Goal: Task Accomplishment & Management: Manage account settings

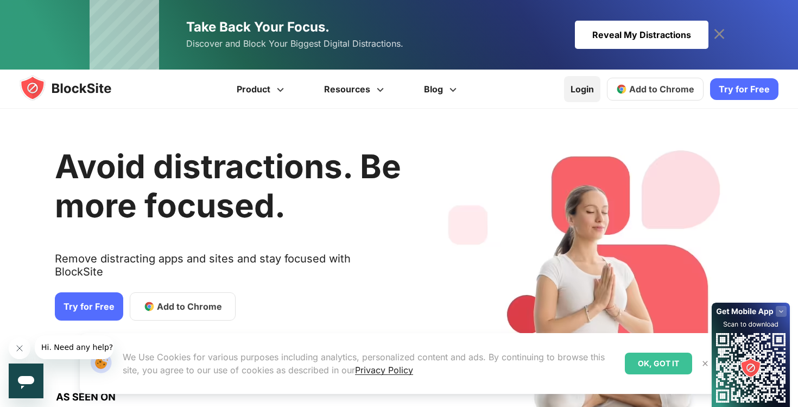
click at [588, 91] on link "Login" at bounding box center [582, 89] width 36 height 26
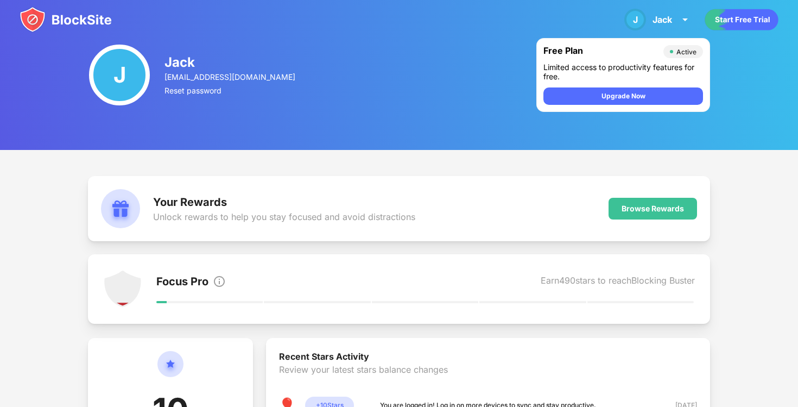
click at [122, 73] on div "J" at bounding box center [119, 75] width 61 height 61
click at [30, 16] on img at bounding box center [66, 20] width 92 height 26
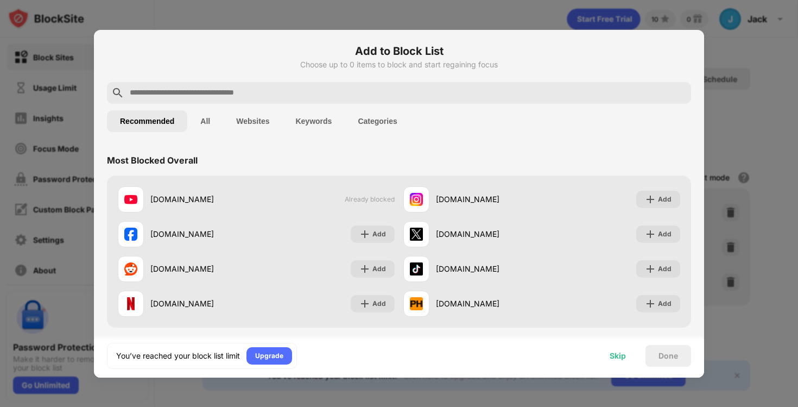
click at [610, 357] on div "Skip" at bounding box center [618, 355] width 16 height 9
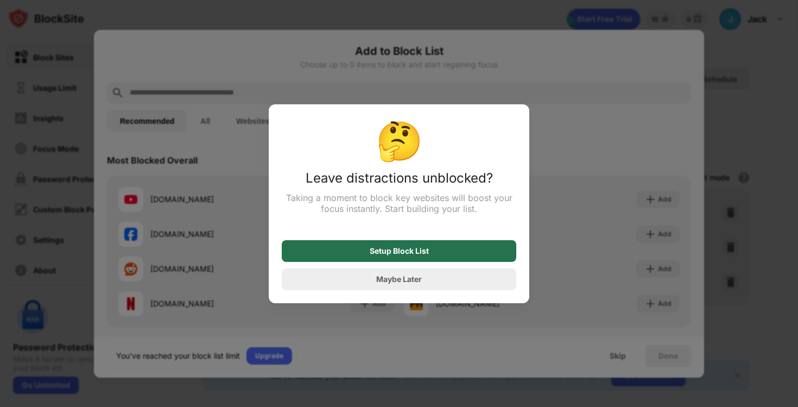
click at [378, 248] on div "Setup Block List" at bounding box center [399, 251] width 59 height 9
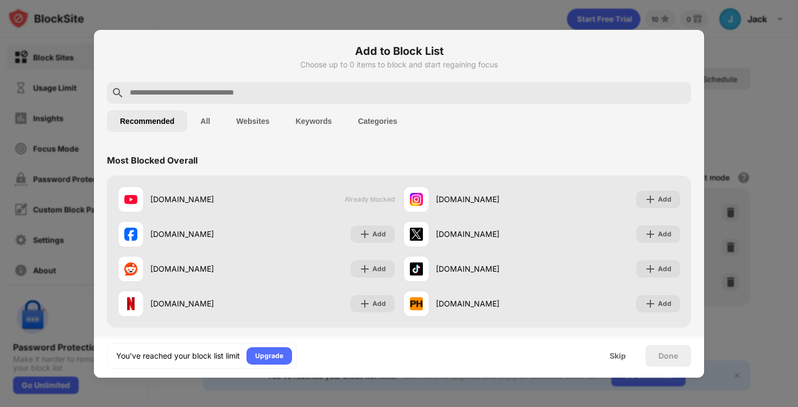
click at [201, 118] on button "All" at bounding box center [205, 121] width 36 height 22
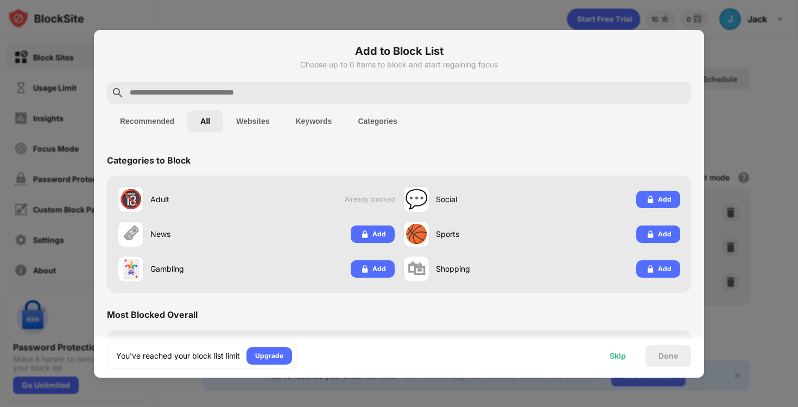
click at [620, 358] on div "Skip" at bounding box center [618, 355] width 16 height 9
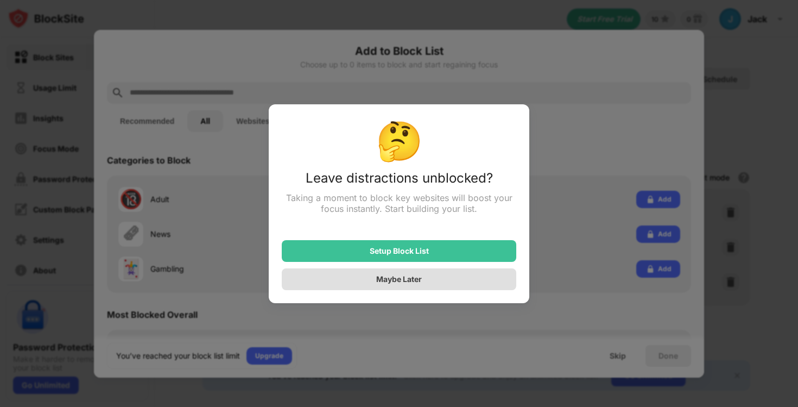
click at [441, 284] on div "Maybe Later" at bounding box center [399, 279] width 235 height 22
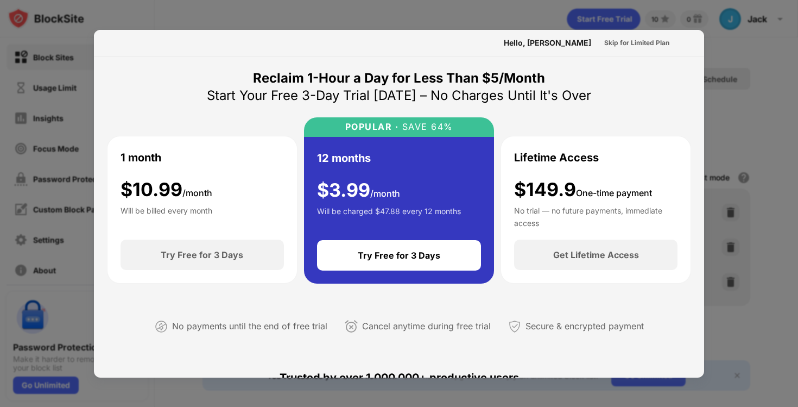
click at [103, 12] on div at bounding box center [399, 203] width 798 height 407
click at [563, 43] on div "Hello, Jack" at bounding box center [547, 43] width 87 height 9
click at [54, 75] on div at bounding box center [399, 203] width 798 height 407
click at [458, 321] on div "Cancel anytime during free trial" at bounding box center [426, 326] width 129 height 16
click at [733, 101] on div at bounding box center [399, 203] width 798 height 407
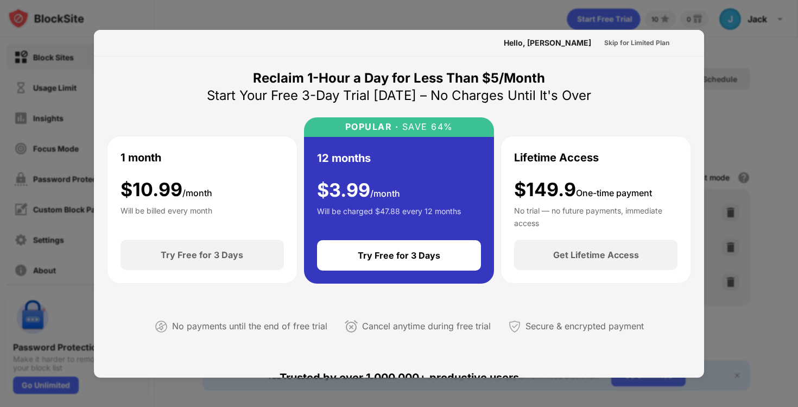
click at [562, 39] on div "Hello, Jack" at bounding box center [547, 43] width 87 height 9
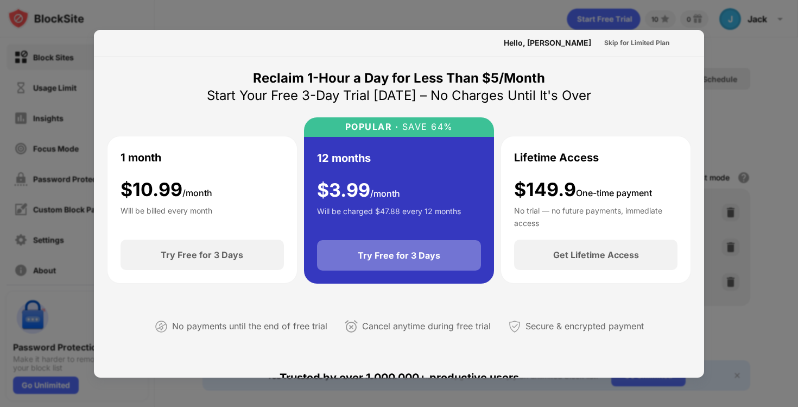
click at [430, 261] on div "Try Free for 3 Days" at bounding box center [399, 255] width 165 height 30
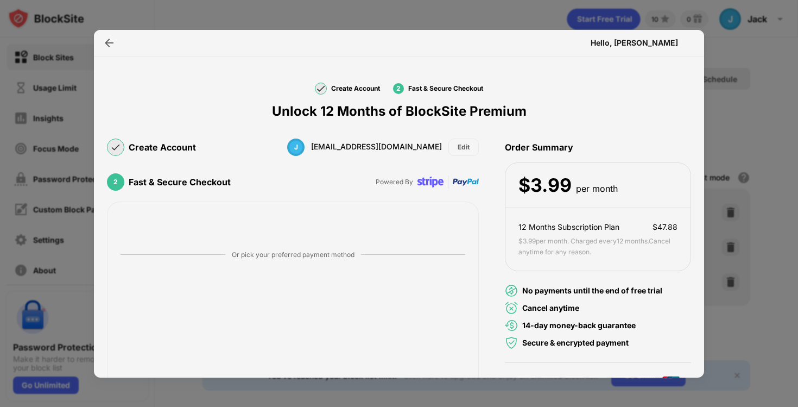
click at [53, 43] on div at bounding box center [399, 203] width 798 height 407
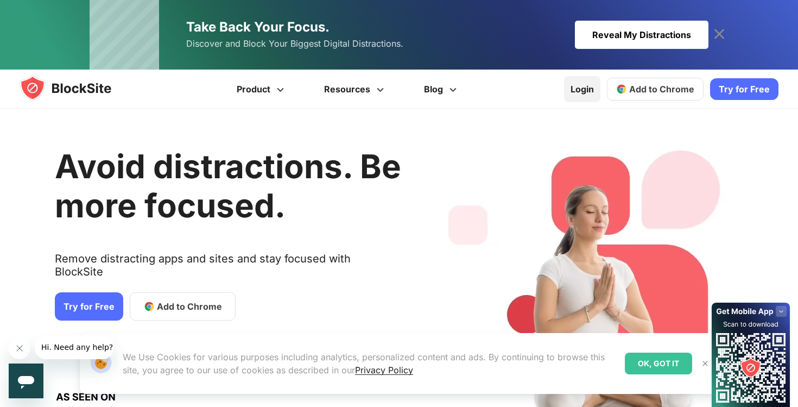
click at [595, 88] on link "Login" at bounding box center [582, 89] width 36 height 26
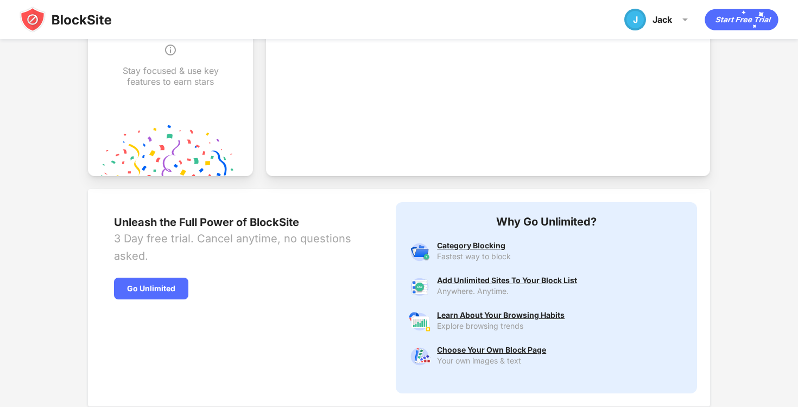
scroll to position [415, 0]
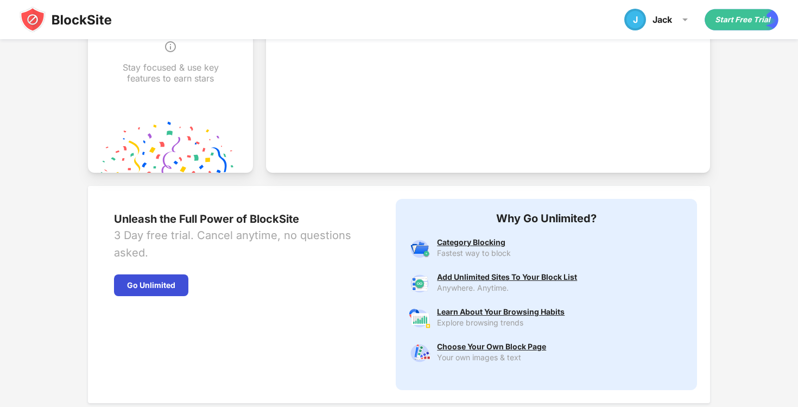
click at [128, 290] on div "Go Unlimited" at bounding box center [151, 285] width 74 height 22
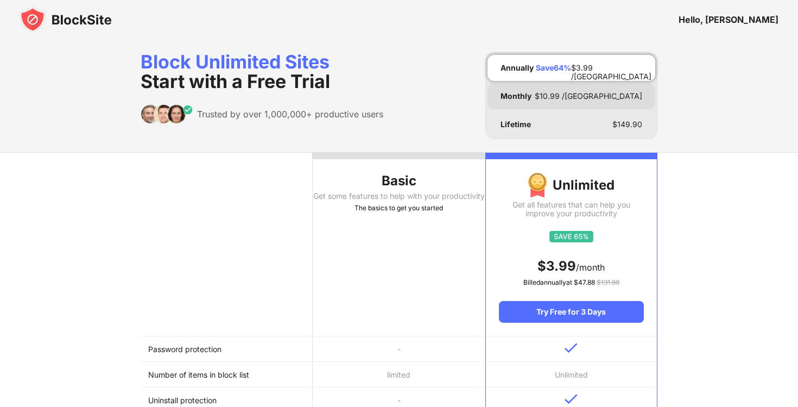
click at [559, 100] on div "Monthly $ 10.99 /MO" at bounding box center [572, 96] width 168 height 26
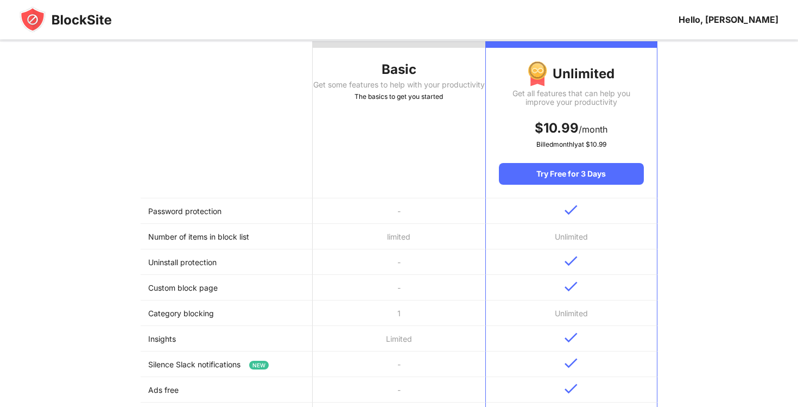
scroll to position [110, 0]
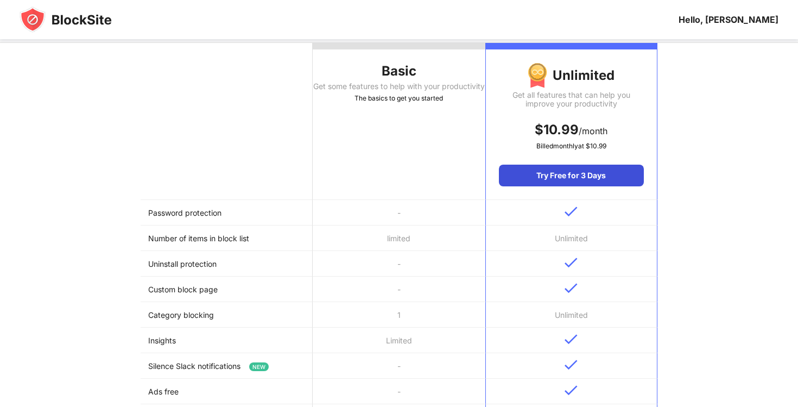
click at [599, 173] on div "Try Free for 3 Days" at bounding box center [571, 176] width 145 height 22
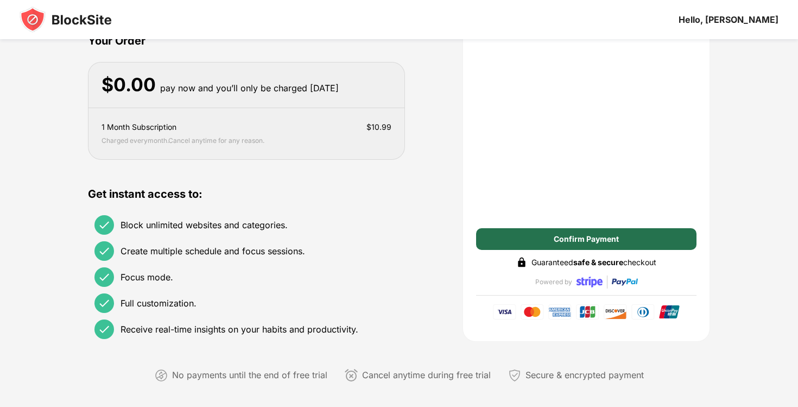
click at [544, 240] on div "Confirm Payment" at bounding box center [586, 239] width 221 height 22
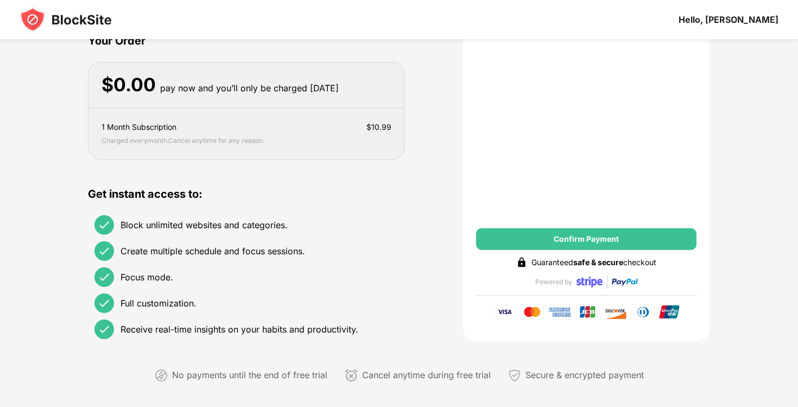
scroll to position [0, 0]
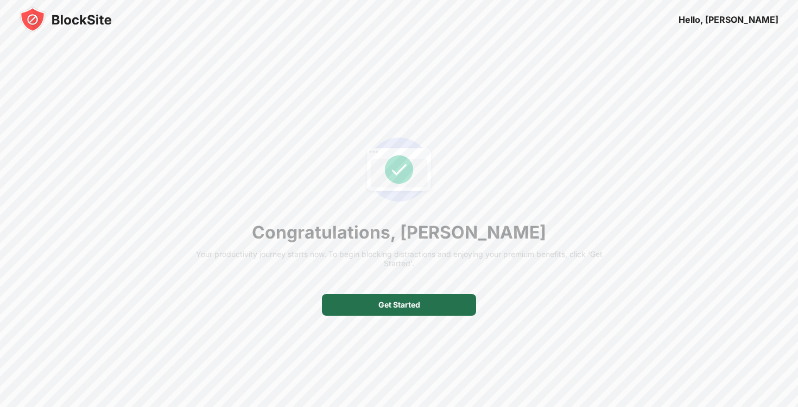
click at [413, 304] on div "Get Started" at bounding box center [400, 304] width 42 height 9
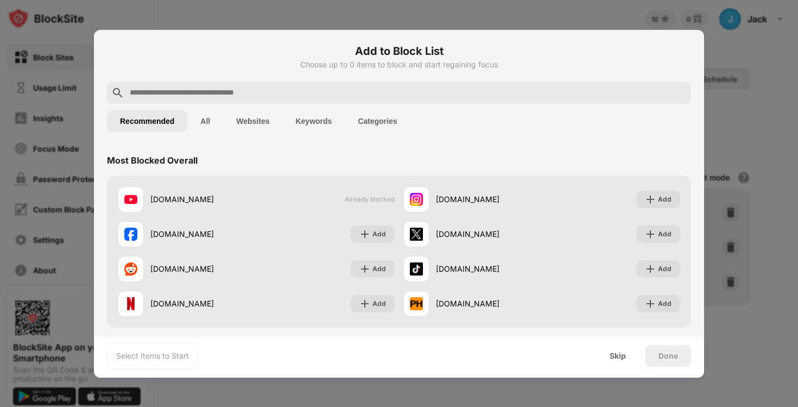
click at [275, 90] on input "text" at bounding box center [408, 92] width 558 height 13
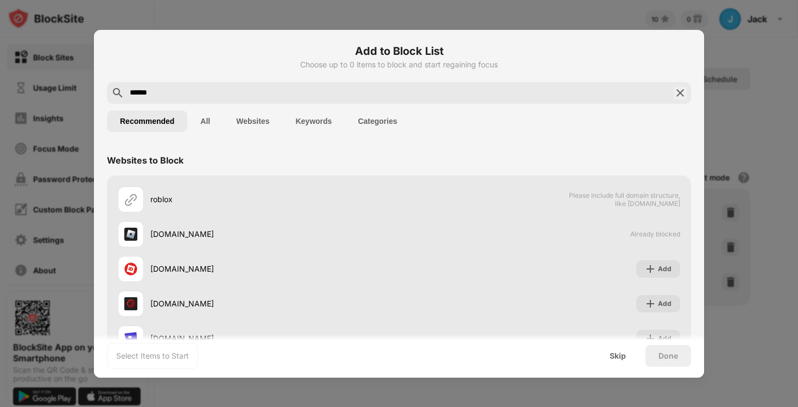
type input "******"
click at [663, 356] on div "Done" at bounding box center [669, 355] width 20 height 9
click at [627, 364] on div "Skip" at bounding box center [618, 356] width 42 height 22
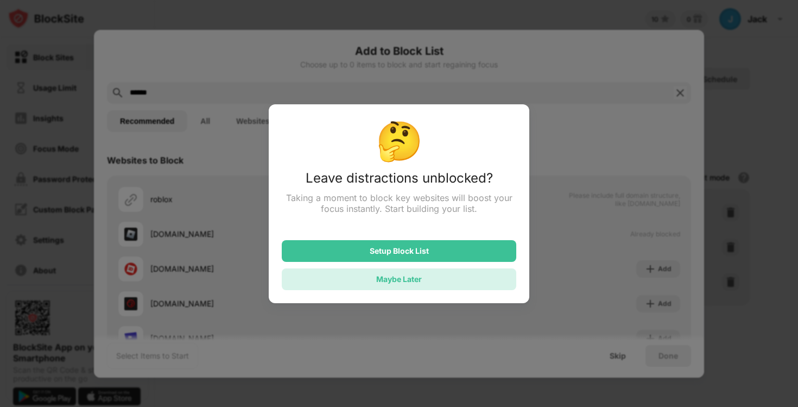
click at [448, 285] on div "Maybe Later" at bounding box center [399, 279] width 235 height 22
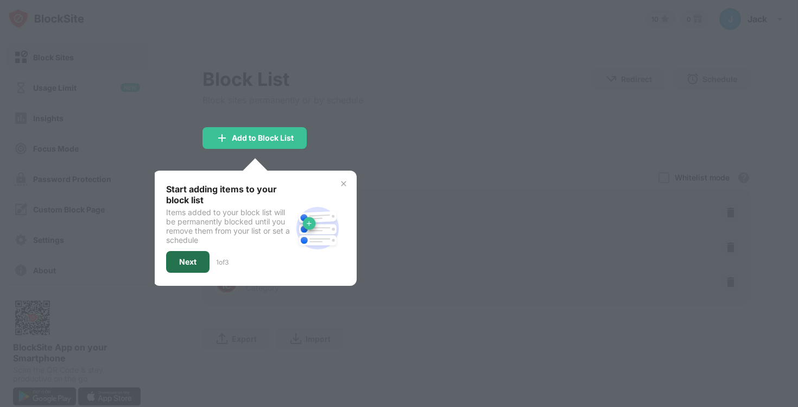
click at [186, 267] on div "Next" at bounding box center [187, 262] width 43 height 22
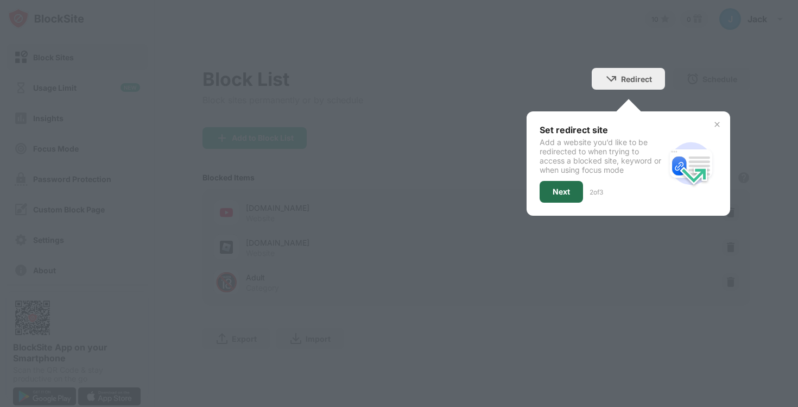
click at [557, 198] on div "Next" at bounding box center [561, 192] width 43 height 22
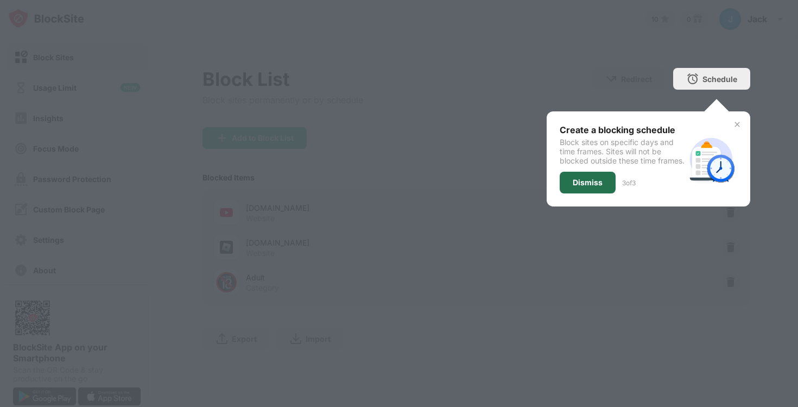
click at [583, 193] on div "Dismiss" at bounding box center [588, 183] width 56 height 22
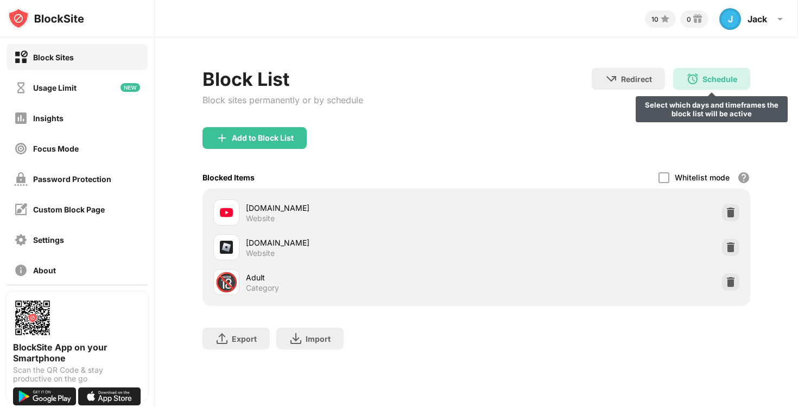
click at [713, 75] on div "Schedule" at bounding box center [720, 78] width 35 height 9
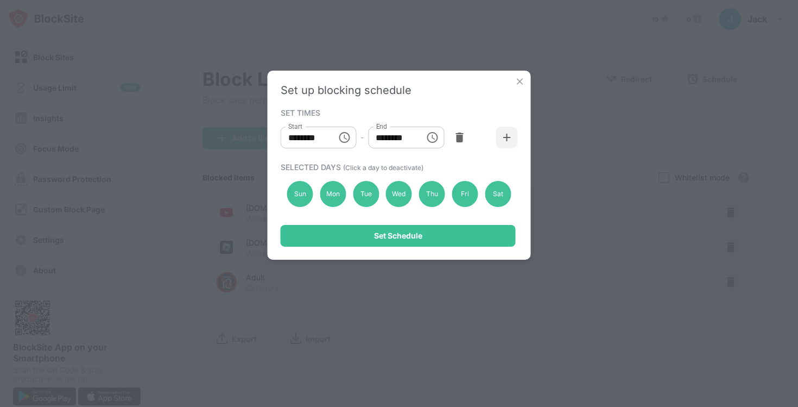
click at [341, 140] on icon "Choose time, selected time is 10:00 AM" at bounding box center [344, 137] width 13 height 13
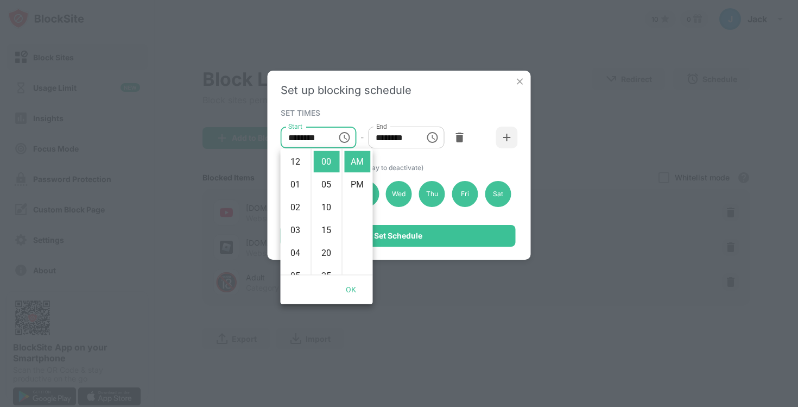
scroll to position [228, 0]
click at [431, 136] on icon "Choose time, selected time is 1:00 PM" at bounding box center [432, 137] width 13 height 13
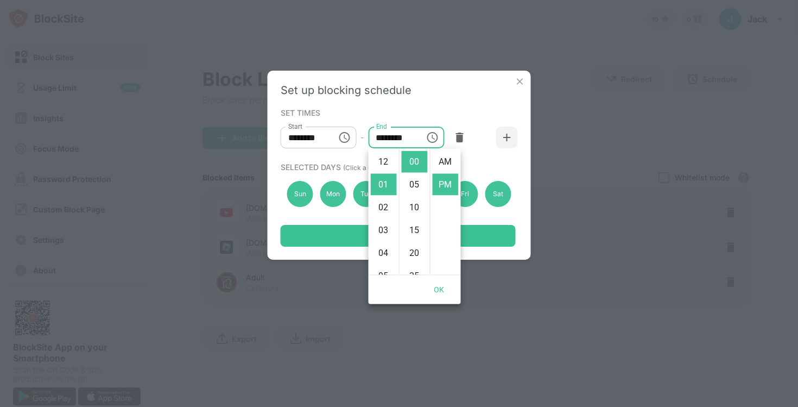
scroll to position [23, 0]
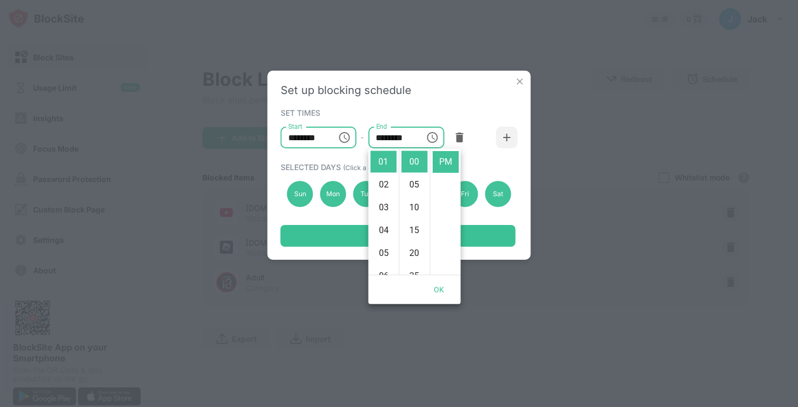
click at [305, 137] on input "********" at bounding box center [305, 138] width 49 height 22
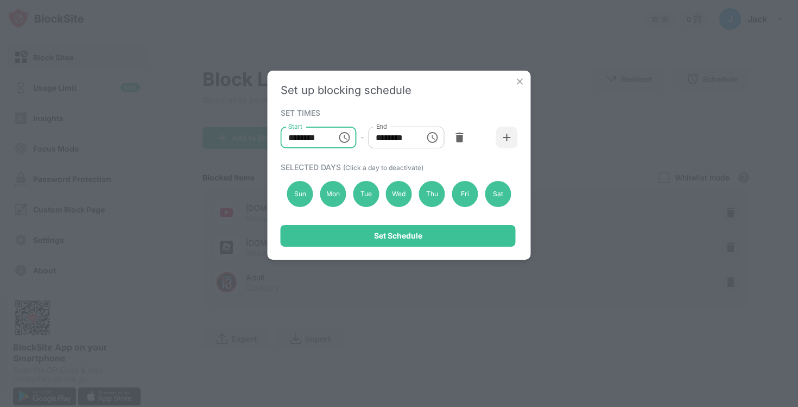
click at [300, 137] on input "********" at bounding box center [305, 138] width 49 height 22
click at [297, 137] on input "********" at bounding box center [305, 138] width 49 height 22
type input "********"
click at [386, 138] on input "********" at bounding box center [392, 138] width 49 height 22
click at [411, 135] on input "********" at bounding box center [392, 138] width 49 height 22
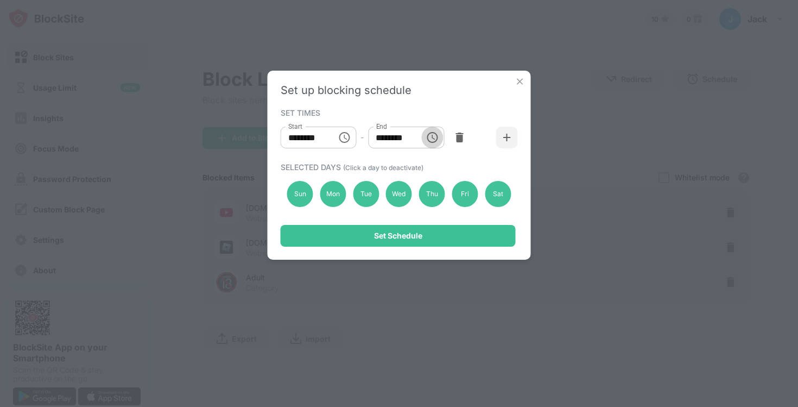
click at [430, 134] on icon "Choose time, selected time is 7:00 PM" at bounding box center [432, 137] width 13 height 13
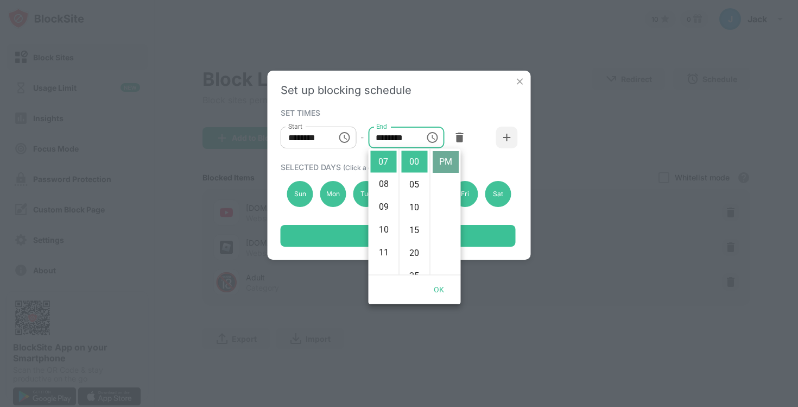
click at [438, 156] on li "PM" at bounding box center [446, 162] width 26 height 22
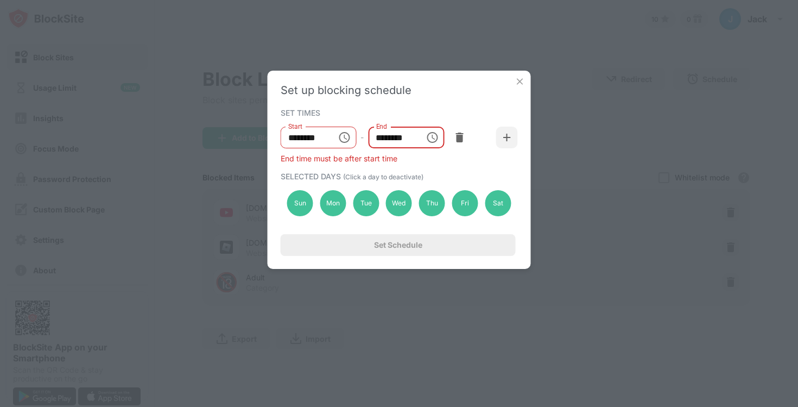
drag, startPoint x: 379, startPoint y: 141, endPoint x: 387, endPoint y: 140, distance: 7.6
click at [387, 140] on input "********" at bounding box center [392, 138] width 49 height 22
click at [394, 140] on input "********" at bounding box center [392, 138] width 49 height 22
click at [440, 155] on div "End time must be after start time" at bounding box center [399, 158] width 237 height 9
drag, startPoint x: 303, startPoint y: 202, endPoint x: 324, endPoint y: 196, distance: 22.5
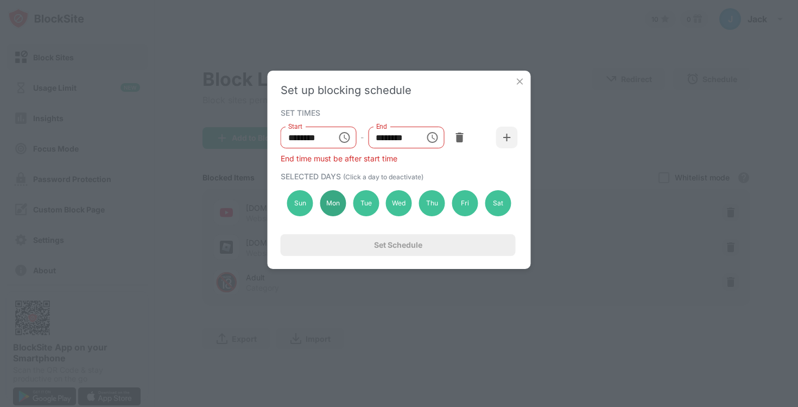
click at [304, 201] on div "Sun" at bounding box center [300, 203] width 26 height 26
drag, startPoint x: 331, startPoint y: 198, endPoint x: 354, endPoint y: 198, distance: 22.8
click at [331, 198] on div "Mon" at bounding box center [333, 203] width 26 height 26
click at [364, 198] on div "Tue" at bounding box center [366, 203] width 26 height 26
click at [386, 199] on div "Sun Mon Tue Wed Thu Fri Sat" at bounding box center [399, 203] width 237 height 45
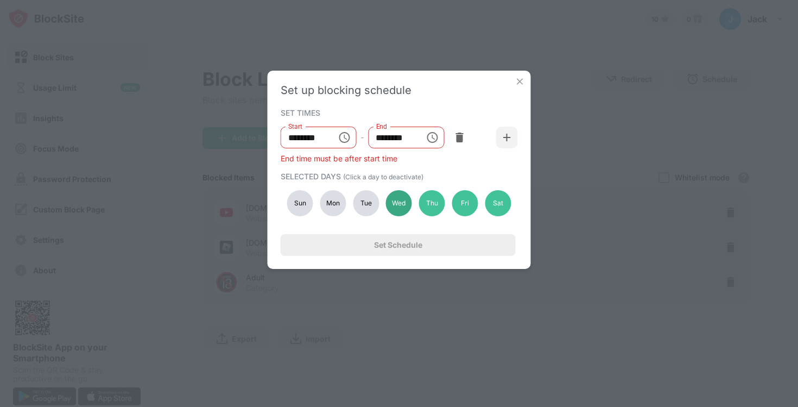
click at [392, 199] on div "Wed" at bounding box center [399, 203] width 26 height 26
click at [300, 205] on div "Sun" at bounding box center [300, 203] width 26 height 26
click at [326, 203] on div "Mon" at bounding box center [333, 203] width 26 height 26
click at [359, 206] on div "Tue" at bounding box center [366, 203] width 26 height 26
click at [395, 202] on div "Wed" at bounding box center [399, 203] width 26 height 26
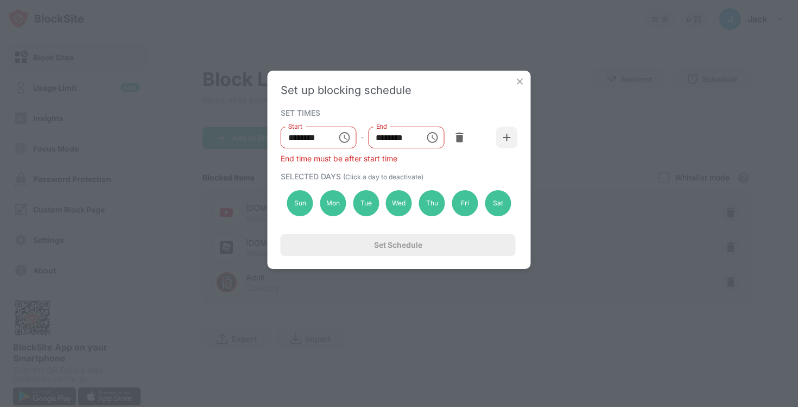
click at [427, 170] on div "Set up blocking schedule SET TIMES Start ******** Start - End ******** End End …" at bounding box center [399, 170] width 263 height 198
click at [431, 172] on div "SELECTED DAYS (Click a day to deactivate)" at bounding box center [398, 176] width 235 height 9
drag, startPoint x: 380, startPoint y: 135, endPoint x: 392, endPoint y: 133, distance: 11.6
click at [392, 133] on input "********" at bounding box center [392, 138] width 49 height 22
drag, startPoint x: 378, startPoint y: 135, endPoint x: 399, endPoint y: 133, distance: 21.2
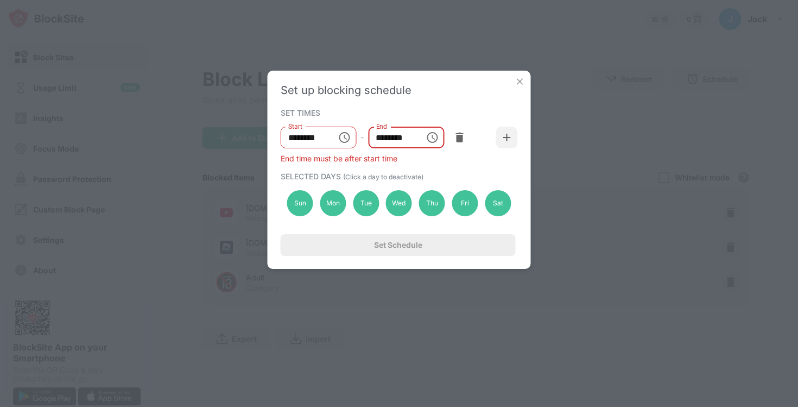
click at [399, 133] on input "********" at bounding box center [392, 138] width 49 height 22
drag, startPoint x: 385, startPoint y: 134, endPoint x: 374, endPoint y: 135, distance: 10.4
click at [374, 135] on input "********" at bounding box center [392, 138] width 49 height 22
type input "********"
click at [422, 160] on div "End time must be after start time" at bounding box center [399, 158] width 237 height 9
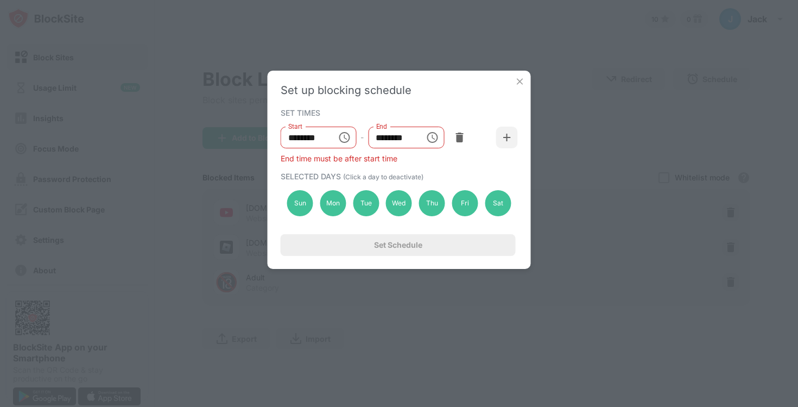
click at [516, 81] on img at bounding box center [520, 81] width 11 height 11
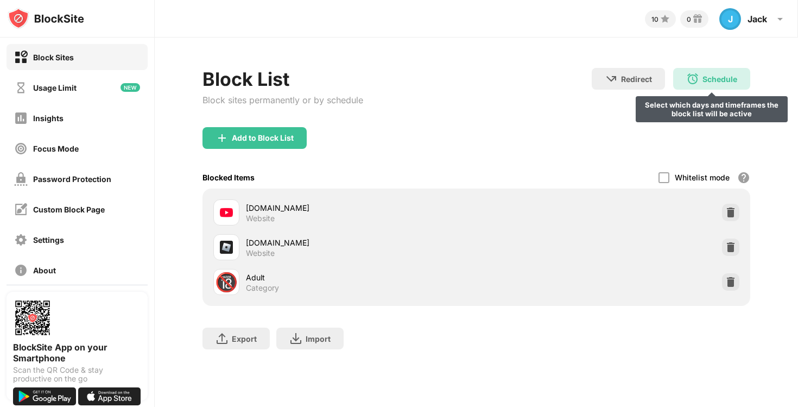
click at [715, 71] on div "Schedule Select which days and timeframes the block list will be active" at bounding box center [711, 79] width 77 height 22
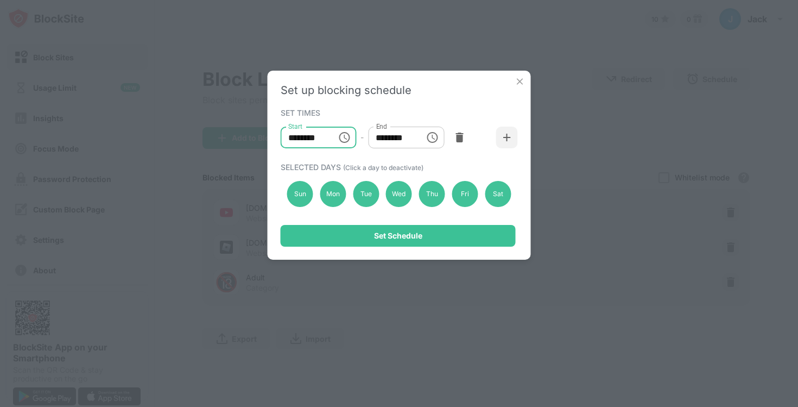
type input "********"
click at [442, 110] on div "SET TIMES" at bounding box center [398, 112] width 235 height 9
click at [291, 139] on input "********" at bounding box center [305, 138] width 49 height 22
type input "********"
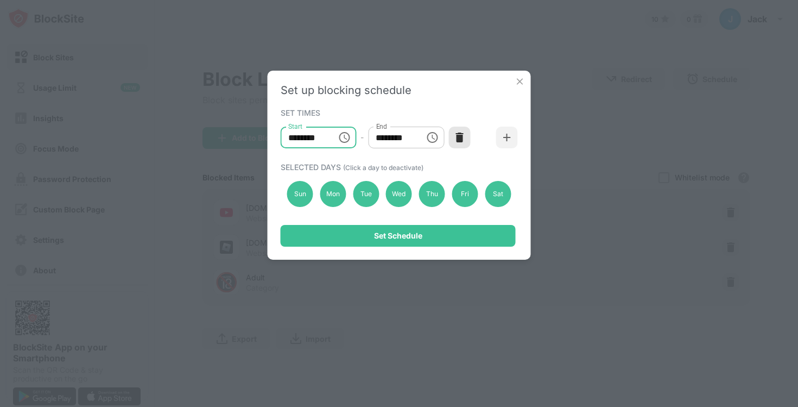
click at [456, 134] on img at bounding box center [459, 137] width 11 height 11
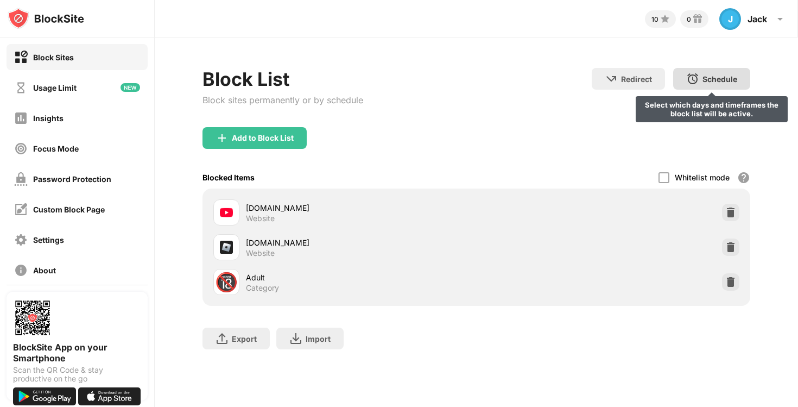
click at [715, 78] on div "Schedule" at bounding box center [720, 78] width 35 height 9
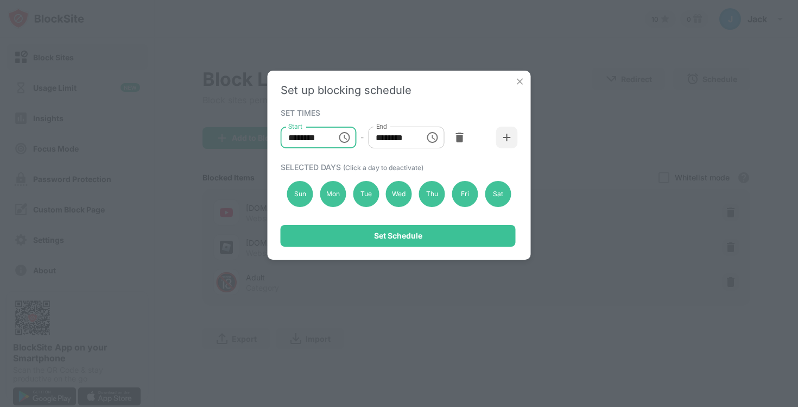
type input "********"
click at [380, 135] on input "********" at bounding box center [392, 138] width 49 height 22
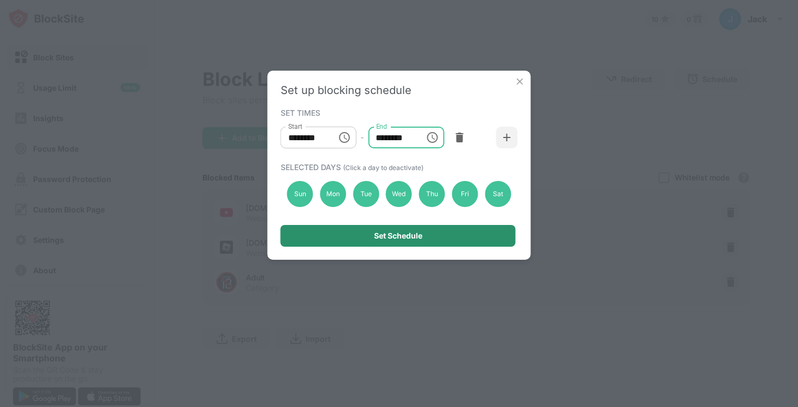
type input "********"
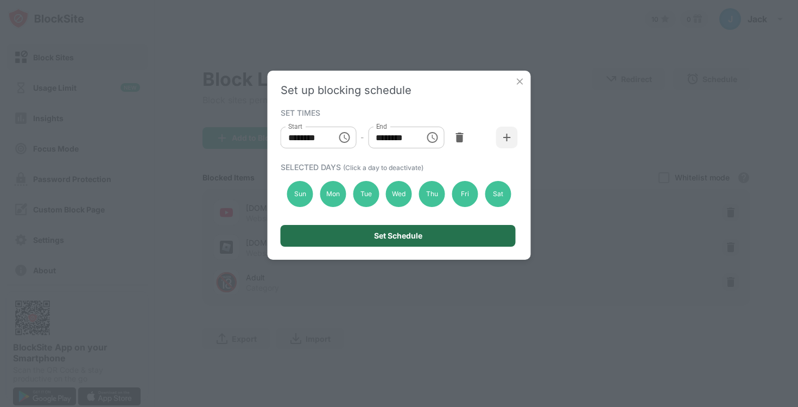
click at [407, 241] on div "Set Schedule" at bounding box center [398, 236] width 235 height 22
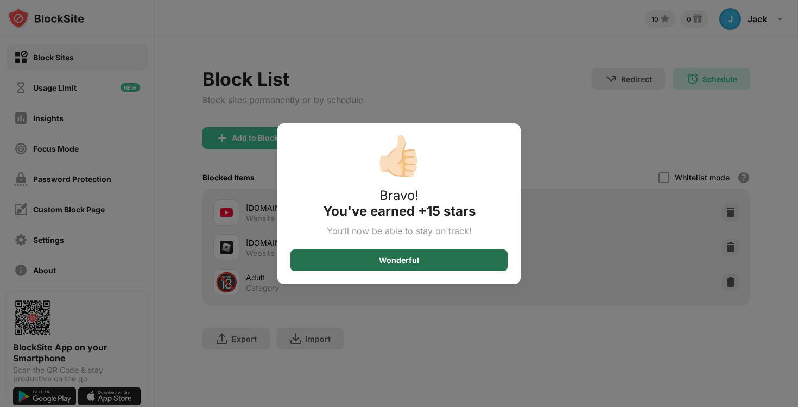
click at [378, 257] on div "Wonderful" at bounding box center [399, 260] width 217 height 22
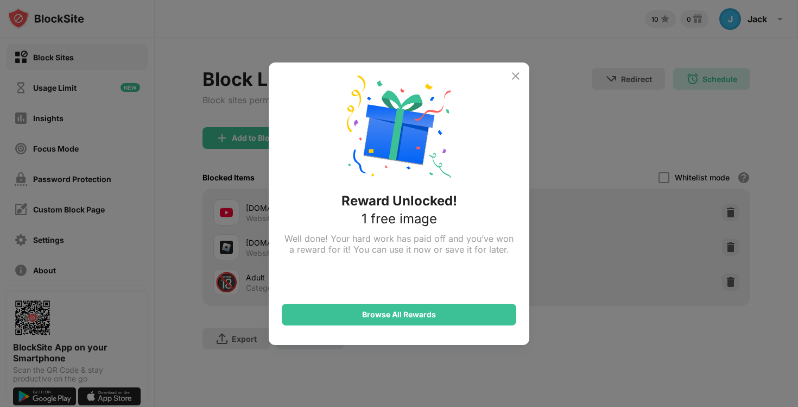
click at [512, 77] on img at bounding box center [515, 76] width 13 height 13
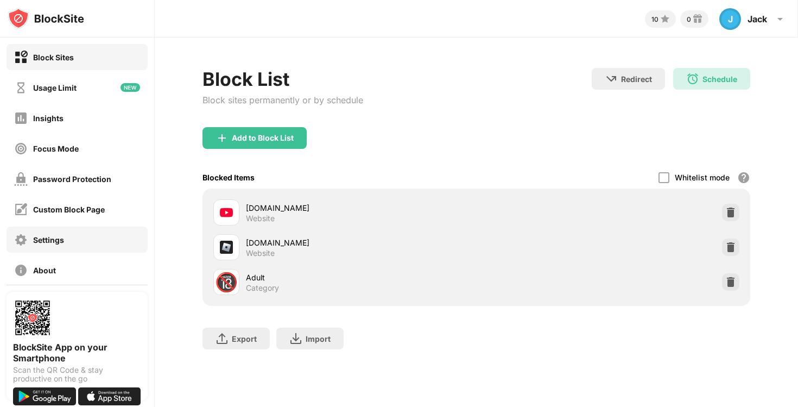
click at [45, 245] on div "Settings" at bounding box center [39, 240] width 50 height 14
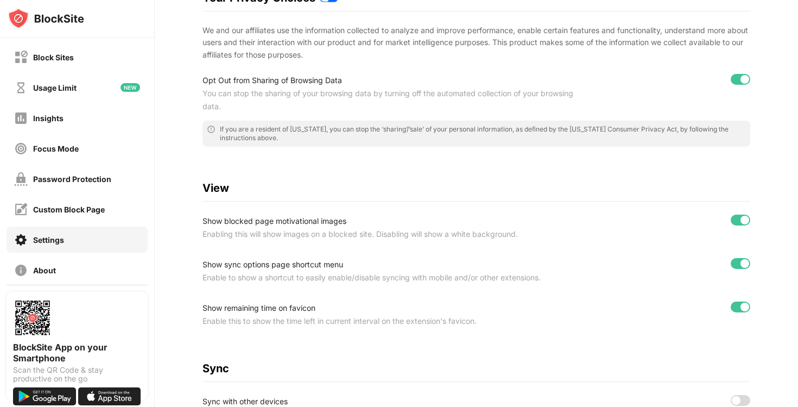
scroll to position [179, 0]
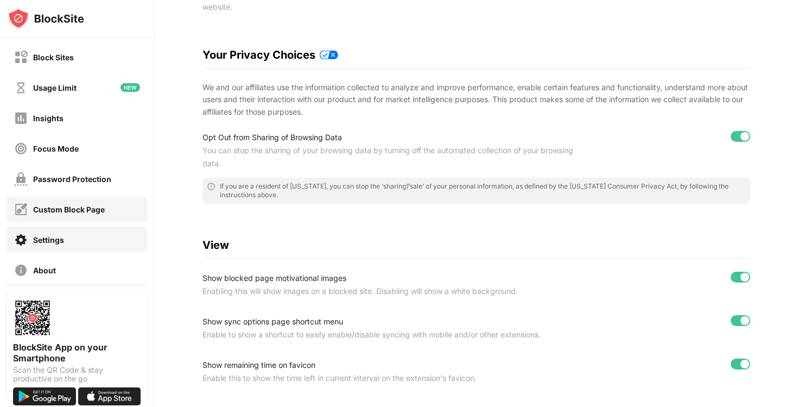
click at [99, 211] on div "Custom Block Page" at bounding box center [69, 209] width 72 height 9
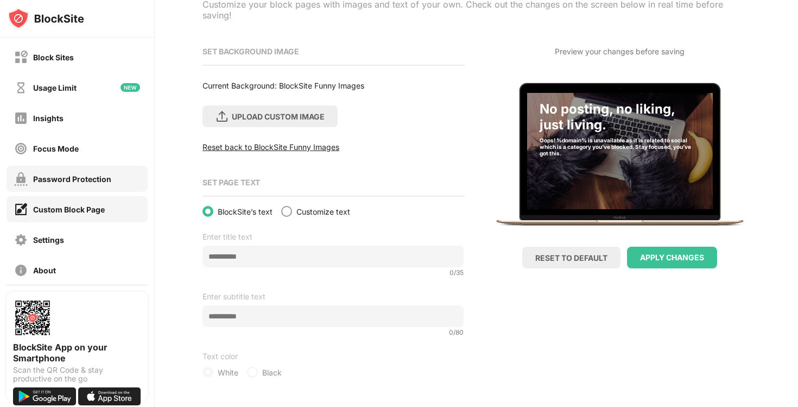
click at [94, 181] on div "Password Protection" at bounding box center [72, 178] width 78 height 9
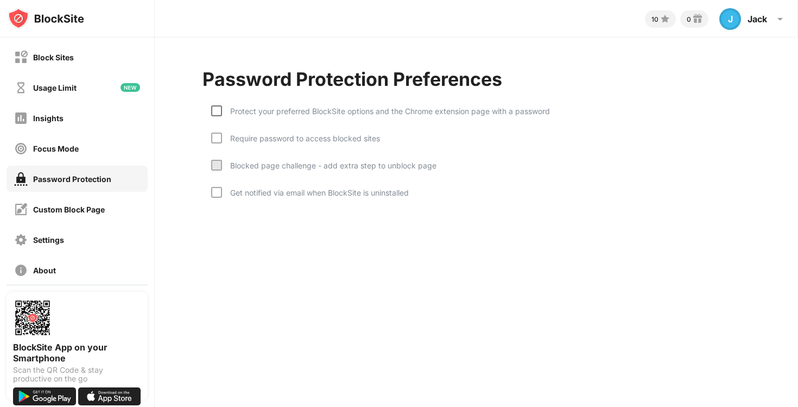
click at [216, 111] on div at bounding box center [216, 110] width 11 height 11
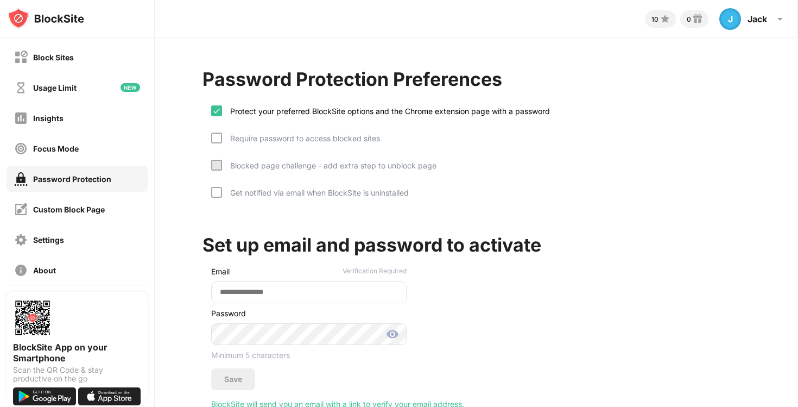
click at [210, 137] on div "Protect your preferred BlockSite options and the Chrome extension page with a p…" at bounding box center [477, 154] width 548 height 119
click at [215, 137] on div at bounding box center [216, 138] width 11 height 11
click at [215, 169] on div at bounding box center [216, 165] width 11 height 11
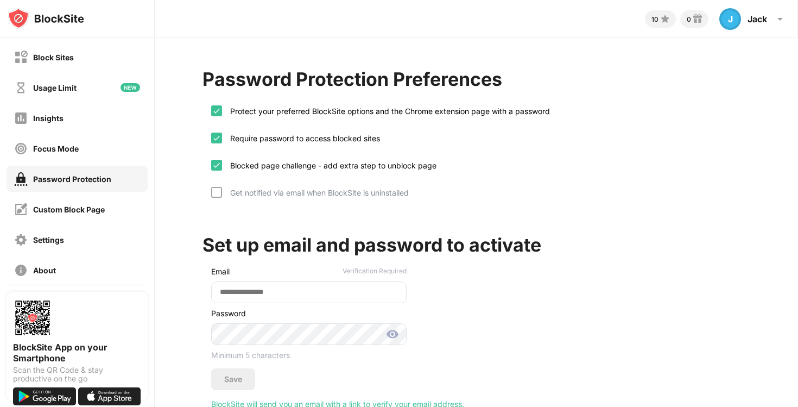
click at [215, 198] on div "Get notified via email when BlockSite is uninstalled" at bounding box center [310, 200] width 198 height 27
click at [279, 293] on input "email" at bounding box center [309, 292] width 196 height 22
type input "**********"
click at [225, 379] on div "Save" at bounding box center [233, 379] width 18 height 9
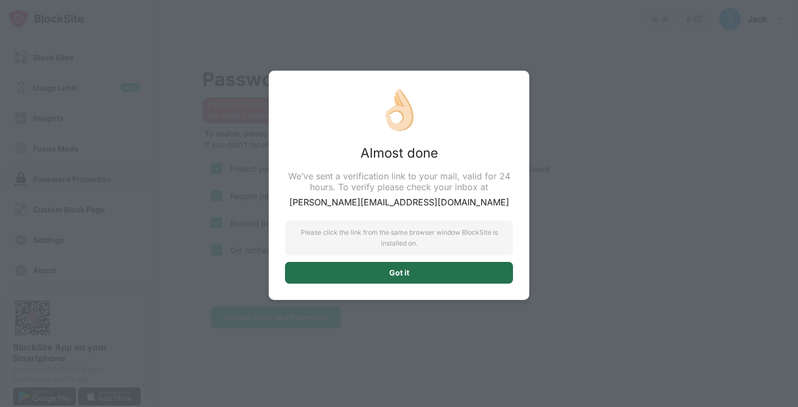
click at [368, 280] on div "Got it" at bounding box center [399, 273] width 228 height 22
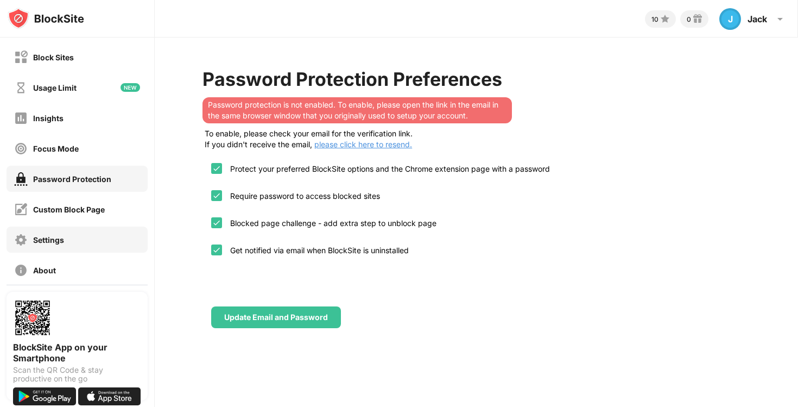
click at [62, 239] on div "Settings" at bounding box center [48, 239] width 31 height 9
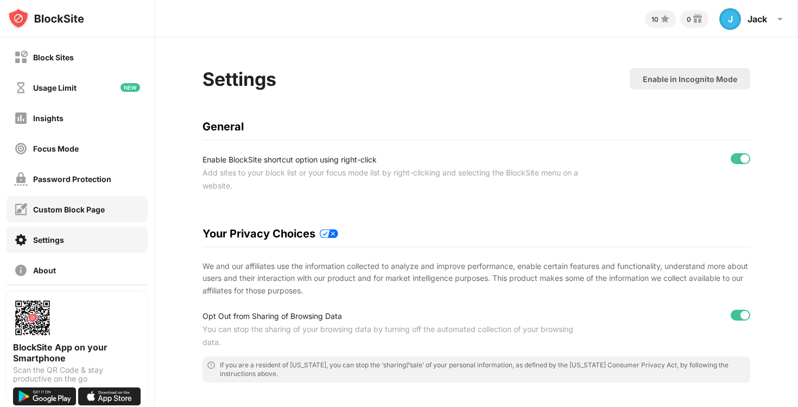
click at [62, 221] on div "Custom Block Page" at bounding box center [77, 209] width 141 height 26
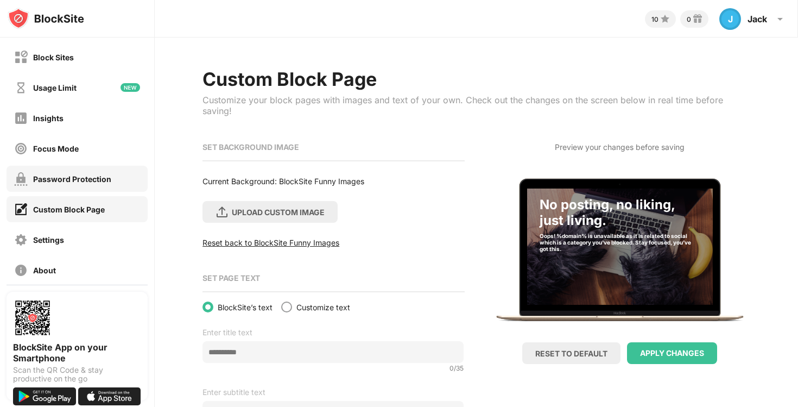
click at [61, 178] on div "Password Protection" at bounding box center [72, 178] width 78 height 9
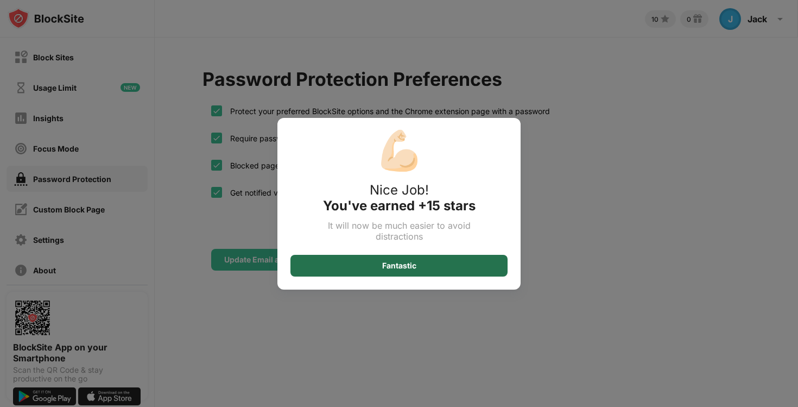
click at [327, 269] on div "Fantastic" at bounding box center [399, 266] width 217 height 22
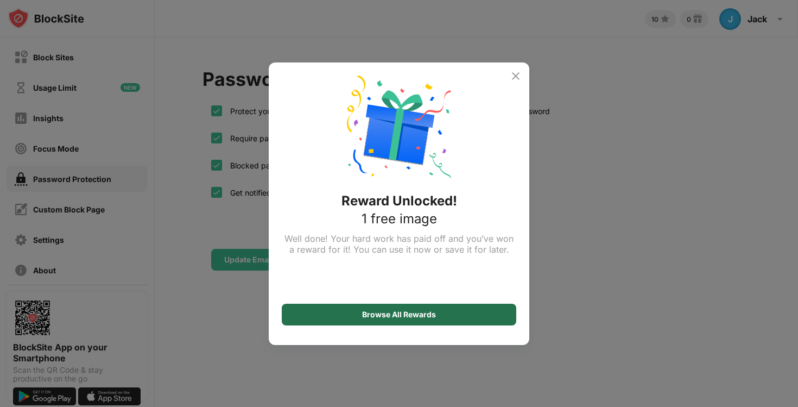
click at [344, 313] on div "Browse All Rewards" at bounding box center [399, 315] width 235 height 22
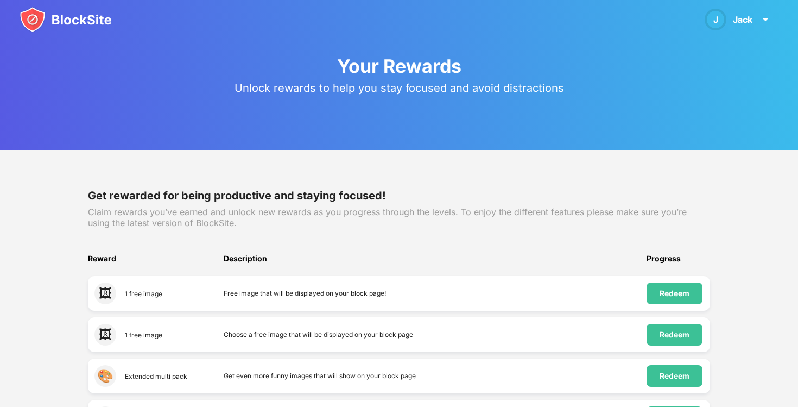
click at [72, 18] on img at bounding box center [66, 20] width 92 height 26
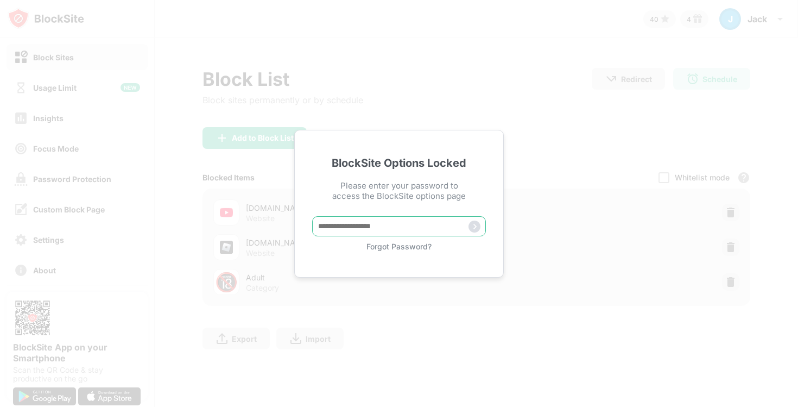
click at [367, 225] on input "text" at bounding box center [399, 226] width 174 height 20
type input "********"
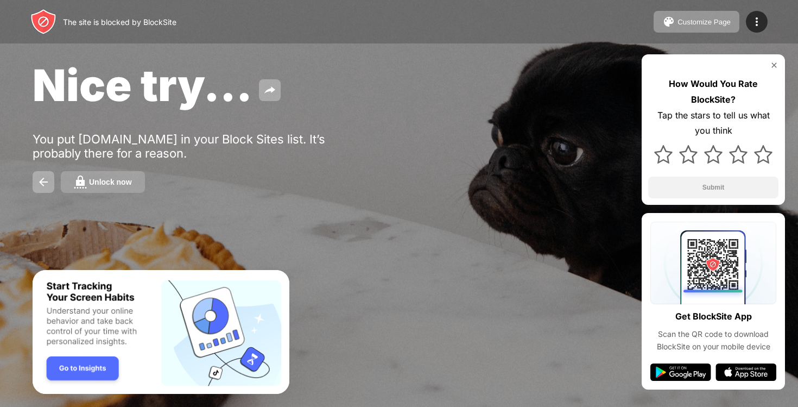
click at [97, 184] on div "Unlock now" at bounding box center [110, 182] width 43 height 9
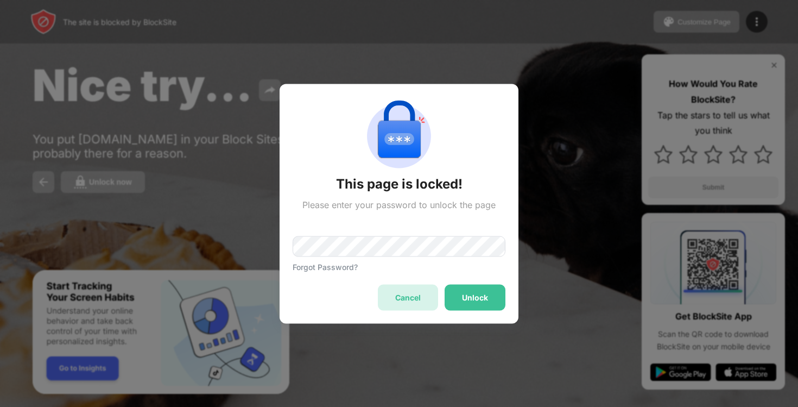
click at [408, 298] on div "Cancel" at bounding box center [408, 297] width 26 height 9
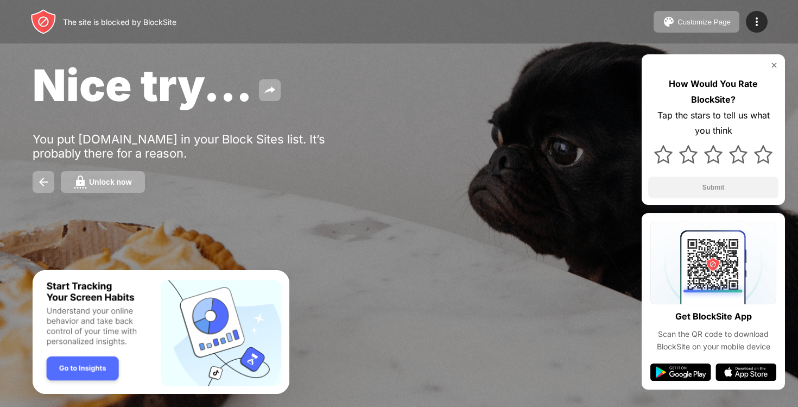
click at [81, 367] on img "Banner Message" at bounding box center [161, 332] width 257 height 124
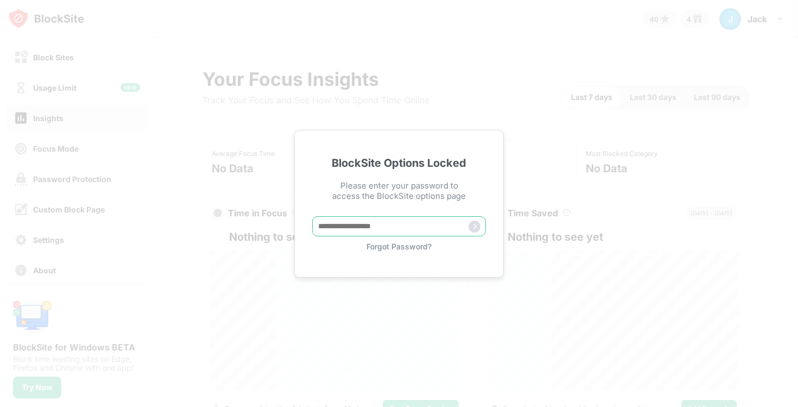
click at [389, 230] on input "text" at bounding box center [399, 226] width 174 height 20
type input "********"
click at [474, 227] on img at bounding box center [475, 227] width 12 height 12
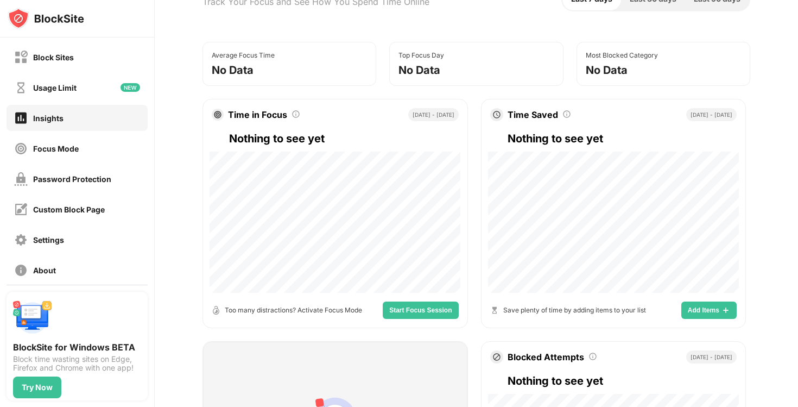
scroll to position [102, 0]
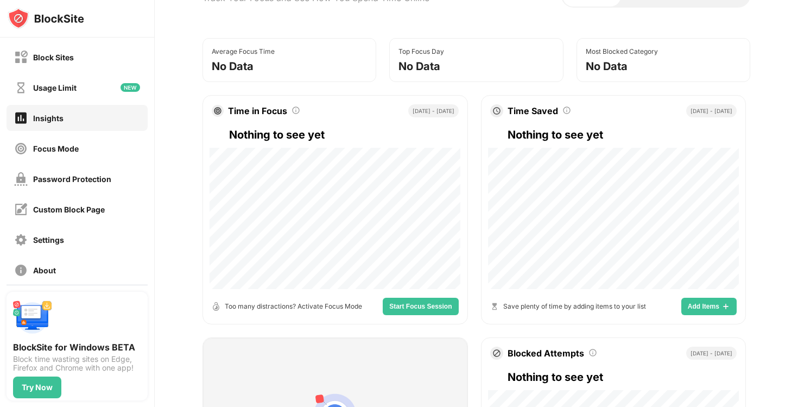
click at [423, 300] on button "Start Focus Session" at bounding box center [420, 306] width 75 height 17
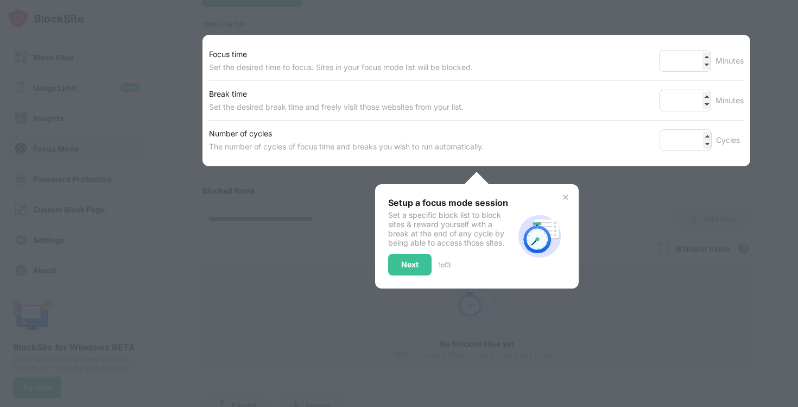
scroll to position [157, 0]
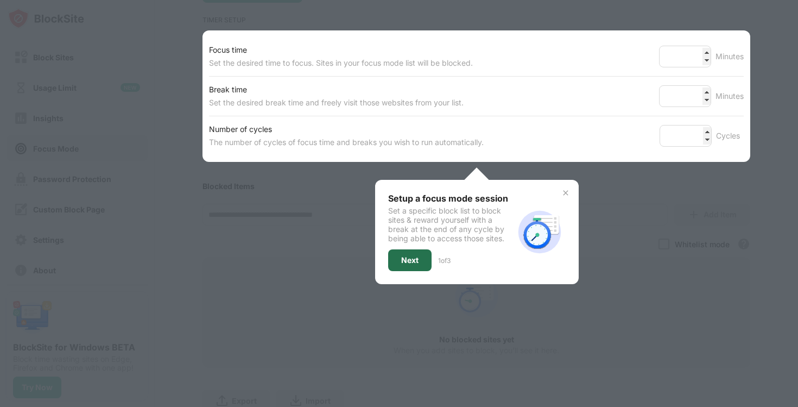
click at [414, 263] on div "Next" at bounding box center [409, 260] width 43 height 22
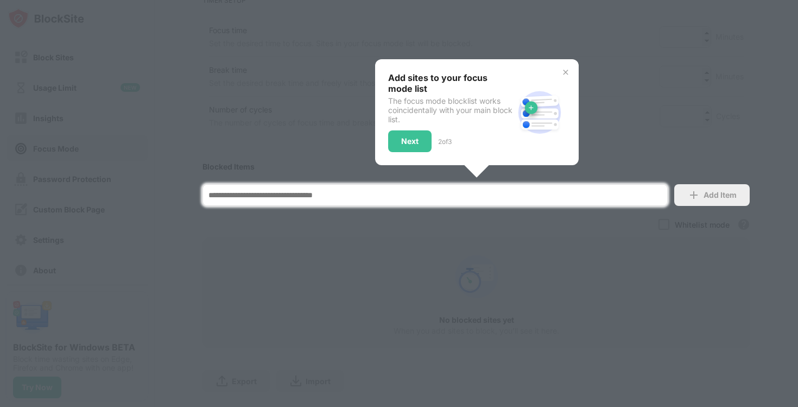
scroll to position [201, 0]
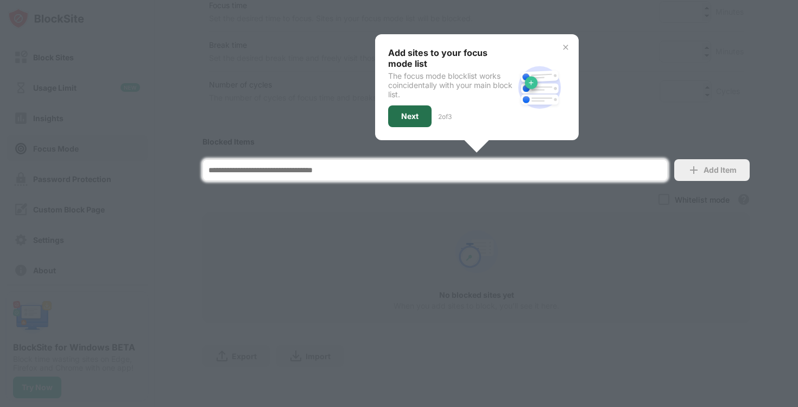
click at [418, 116] on div "Next" at bounding box center [409, 116] width 17 height 9
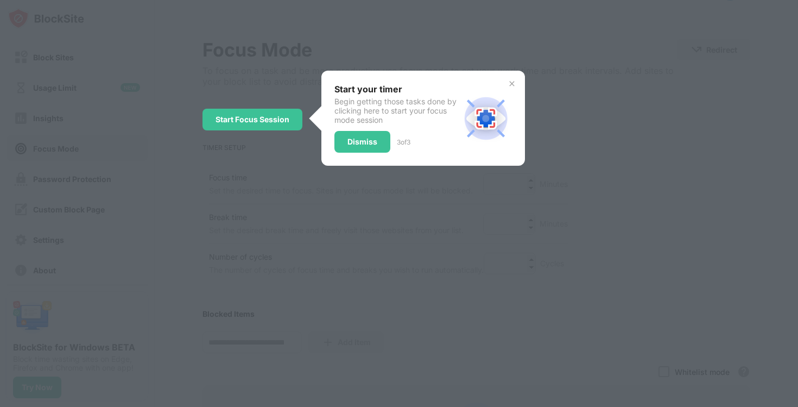
scroll to position [0, 0]
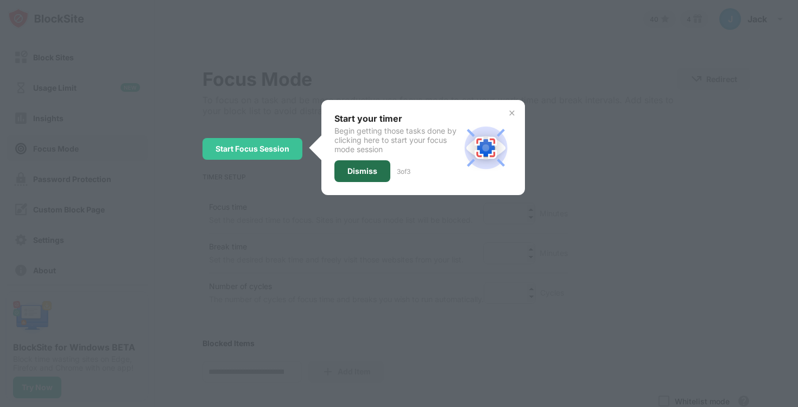
click at [363, 175] on div "Dismiss" at bounding box center [363, 171] width 56 height 22
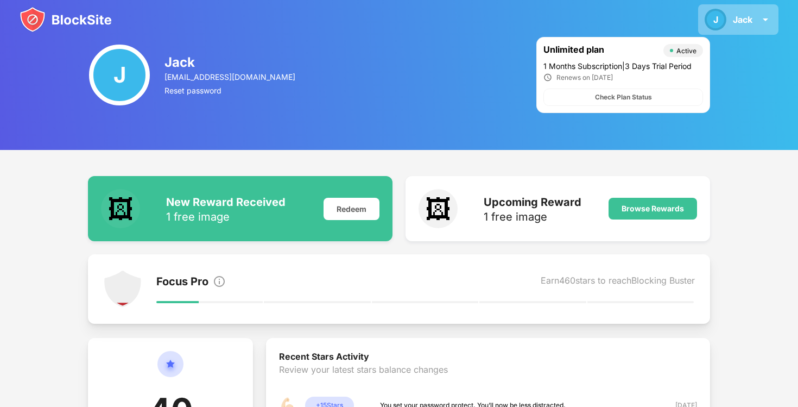
click at [740, 15] on div "Jack" at bounding box center [743, 19] width 20 height 11
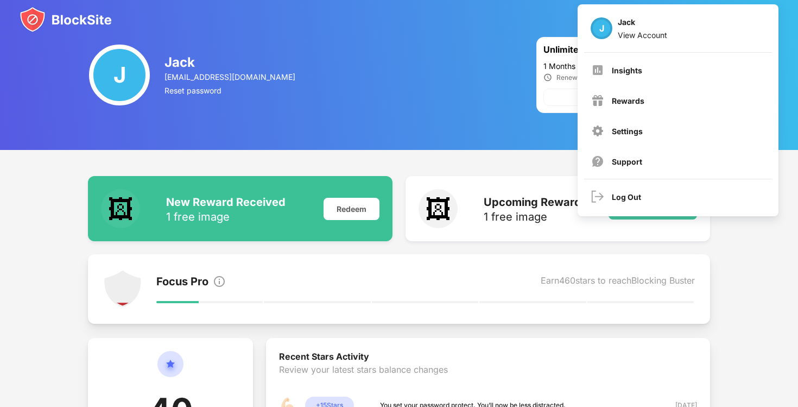
click at [352, 118] on div "J Jack okangjack@gmail.com Reset password Unlimited plan Active 1 Months Subscr…" at bounding box center [399, 75] width 798 height 150
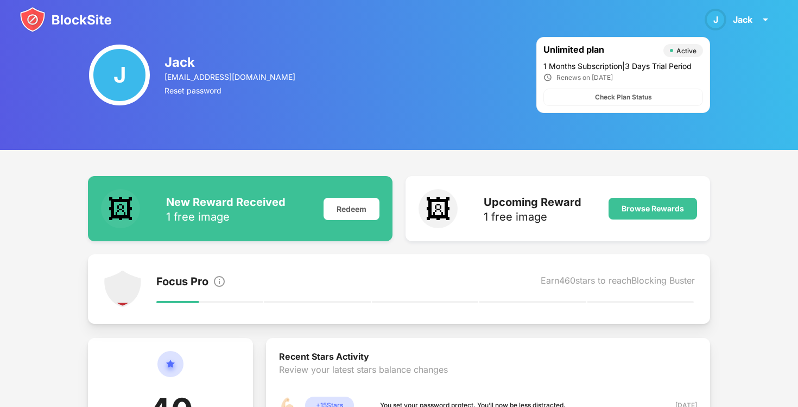
click at [49, 15] on img at bounding box center [66, 20] width 92 height 26
click at [635, 96] on div "Check Plan Status" at bounding box center [623, 97] width 57 height 11
